Goal: Task Accomplishment & Management: Complete application form

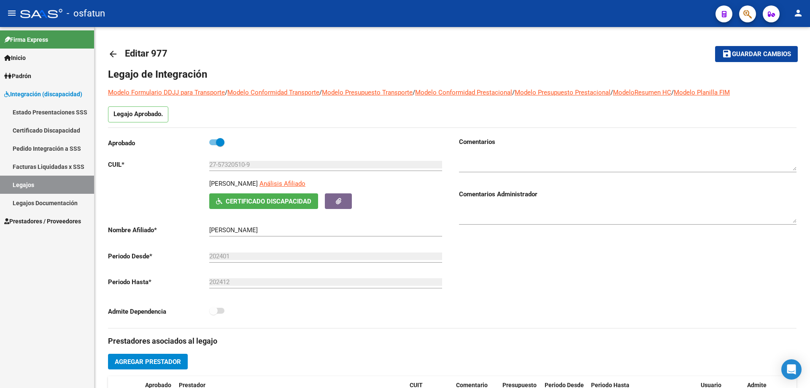
click at [28, 221] on span "Prestadores / Proveedores" at bounding box center [42, 220] width 77 height 9
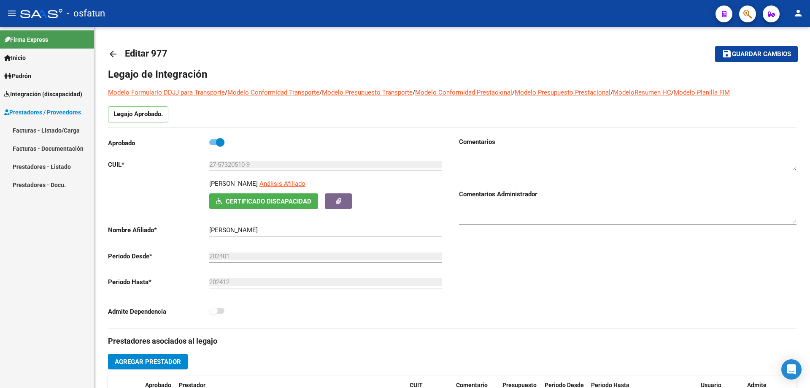
click at [24, 148] on link "Facturas - Documentación" at bounding box center [47, 148] width 94 height 18
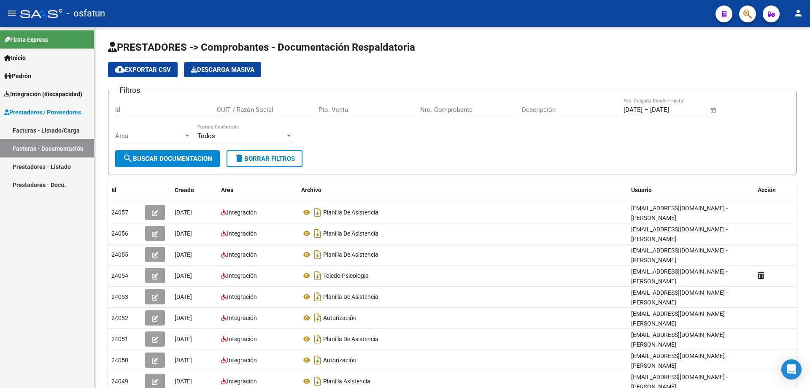
click at [25, 133] on link "Facturas - Listado/Carga" at bounding box center [47, 130] width 94 height 18
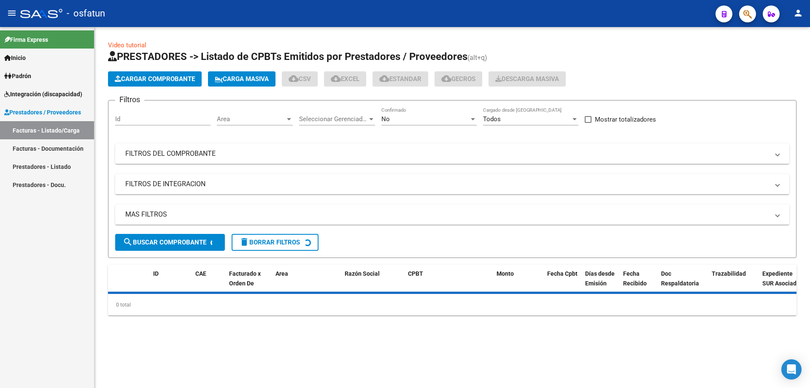
click at [142, 78] on span "Cargar Comprobante" at bounding box center [155, 79] width 80 height 8
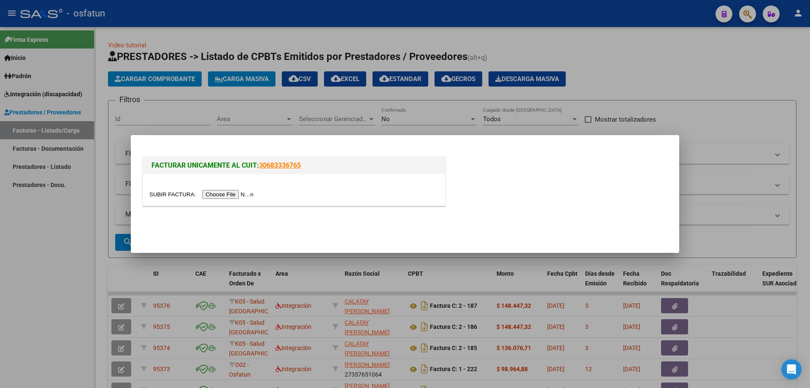
click at [240, 193] on input "file" at bounding box center [202, 194] width 107 height 9
click at [237, 192] on input "file" at bounding box center [202, 194] width 107 height 9
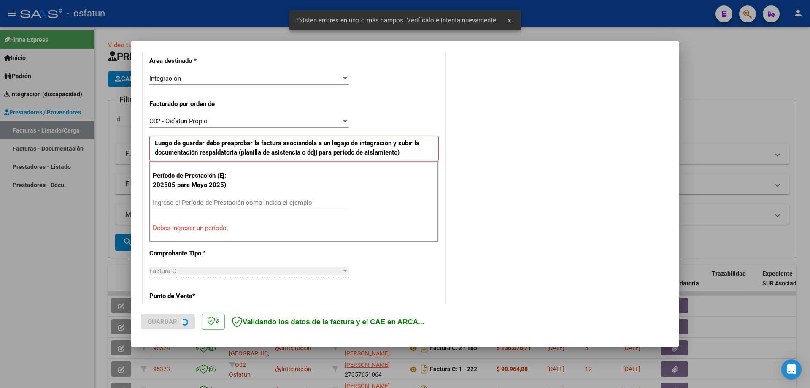
scroll to position [194, 0]
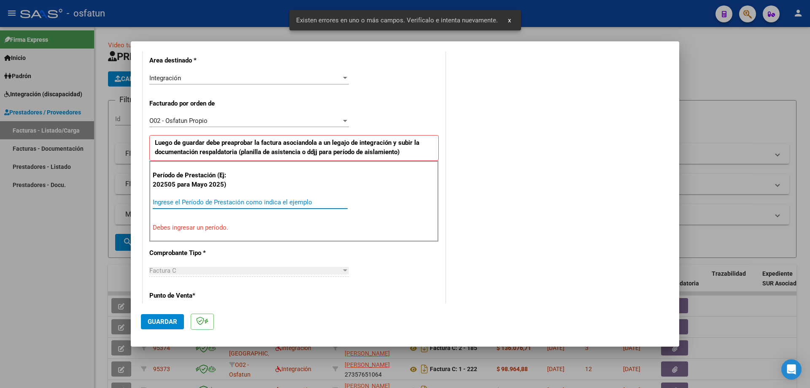
click at [167, 200] on input "Ingrese el Período de Prestación como indica el ejemplo" at bounding box center [250, 202] width 195 height 8
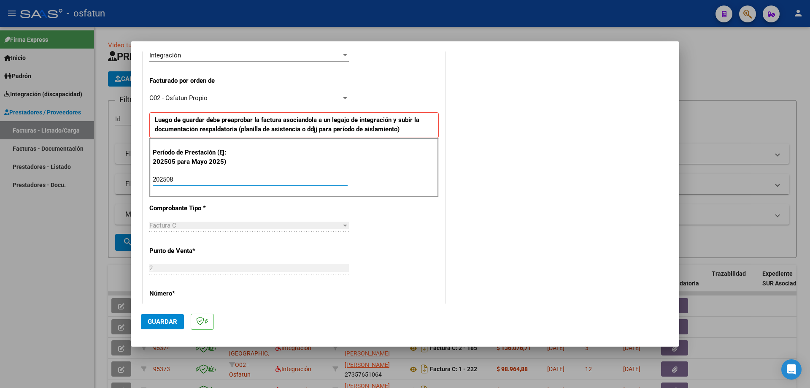
scroll to position [237, 0]
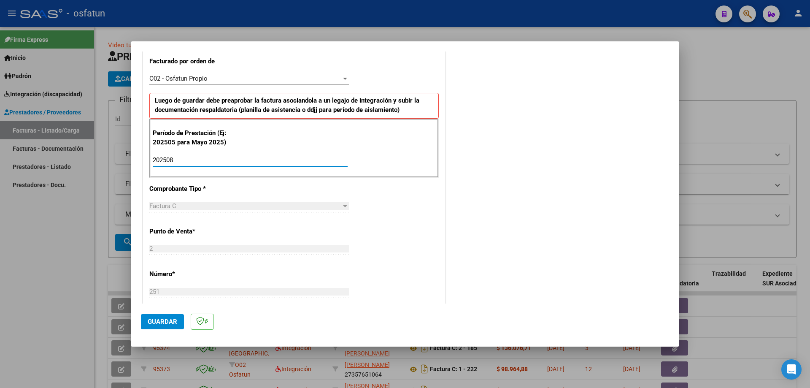
type input "202508"
click at [167, 324] on span "Guardar" at bounding box center [163, 322] width 30 height 8
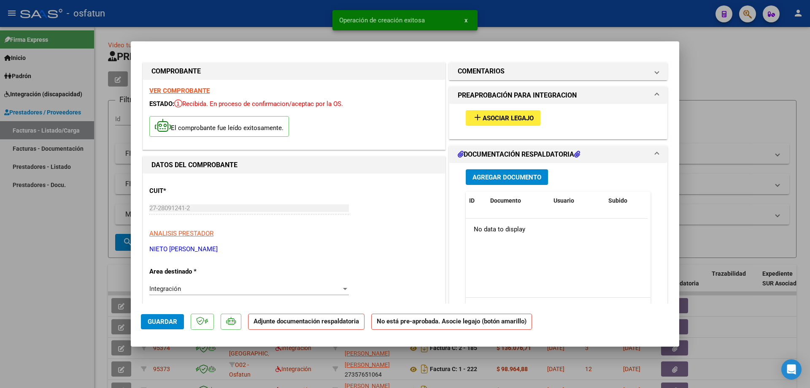
click at [489, 118] on span "Asociar Legajo" at bounding box center [507, 118] width 51 height 8
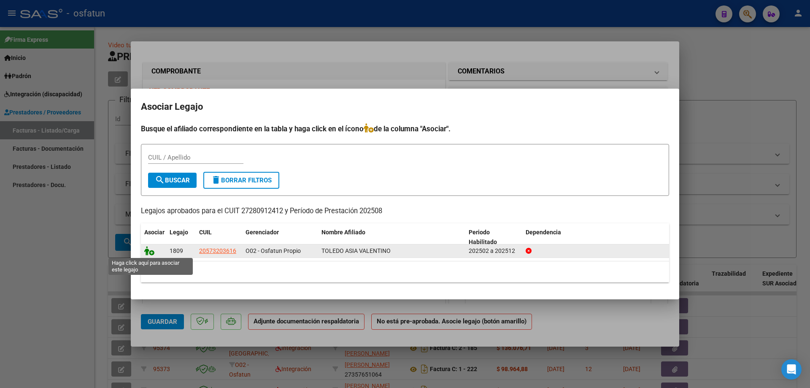
click at [147, 249] on icon at bounding box center [149, 250] width 10 height 9
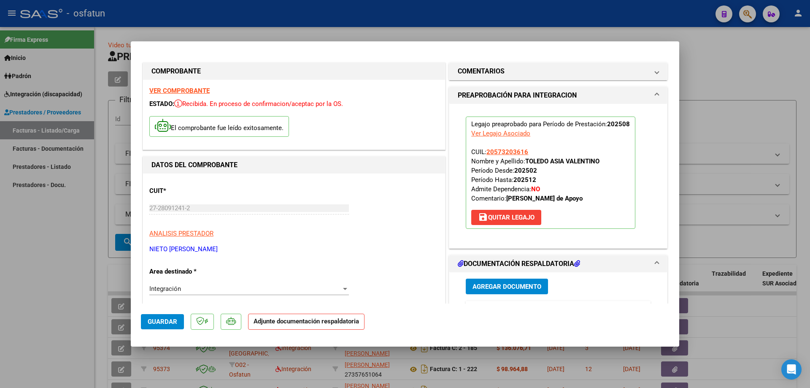
click at [495, 288] on span "Agregar Documento" at bounding box center [506, 287] width 69 height 8
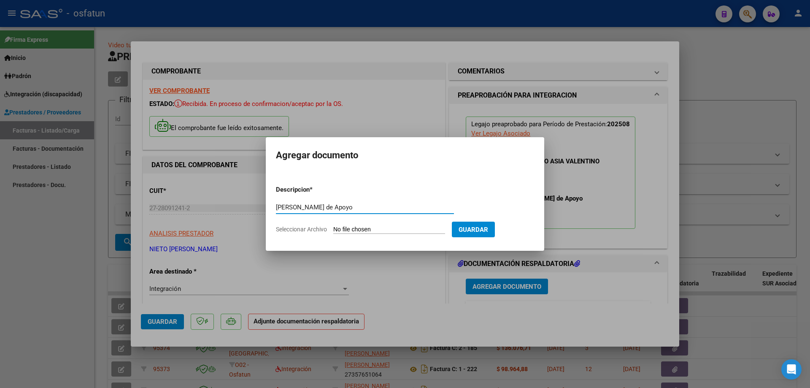
type input "[PERSON_NAME] de Apoyo"
click at [366, 232] on input "Seleccionar Archivo" at bounding box center [389, 230] width 112 height 8
type input "C:\fakepath\Toledo - Modulo Maestra Apoyo.pdf"
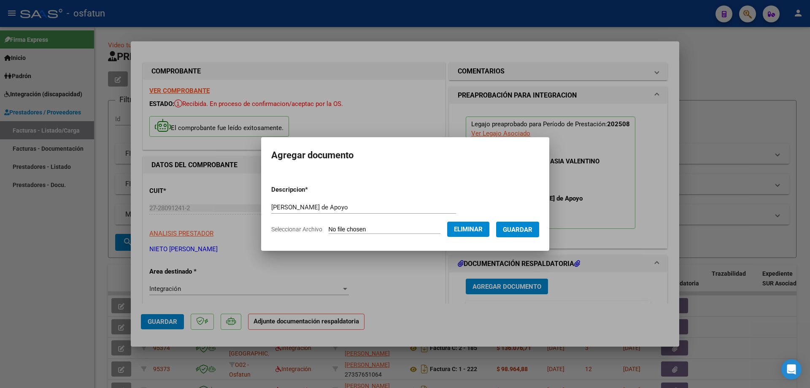
click at [527, 232] on span "Guardar" at bounding box center [518, 230] width 30 height 8
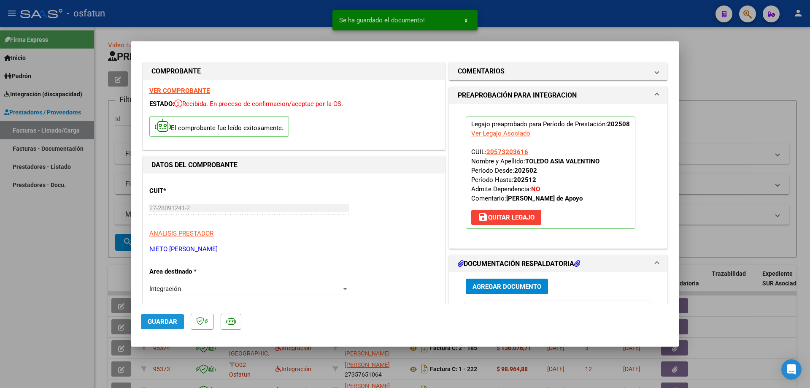
click at [153, 322] on span "Guardar" at bounding box center [163, 322] width 30 height 8
click at [465, 19] on span "x" at bounding box center [465, 20] width 3 height 8
